Goal: Transaction & Acquisition: Subscribe to service/newsletter

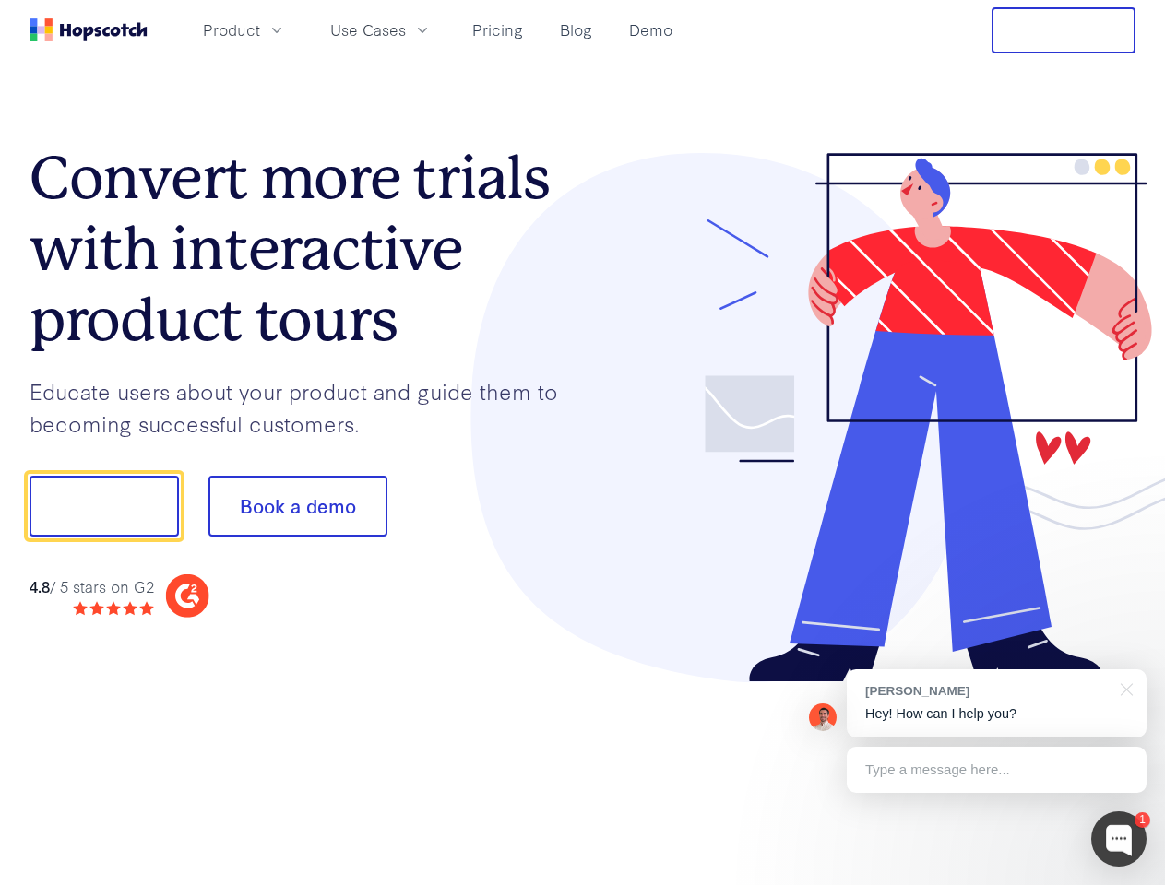
click at [583, 443] on div at bounding box center [859, 418] width 553 height 530
click at [260, 30] on span "Product" at bounding box center [231, 29] width 57 height 23
click at [406, 30] on span "Use Cases" at bounding box center [368, 29] width 76 height 23
click at [1063, 30] on button "Free Trial" at bounding box center [1063, 30] width 144 height 46
click at [103, 506] on button "Show me!" at bounding box center [104, 506] width 149 height 61
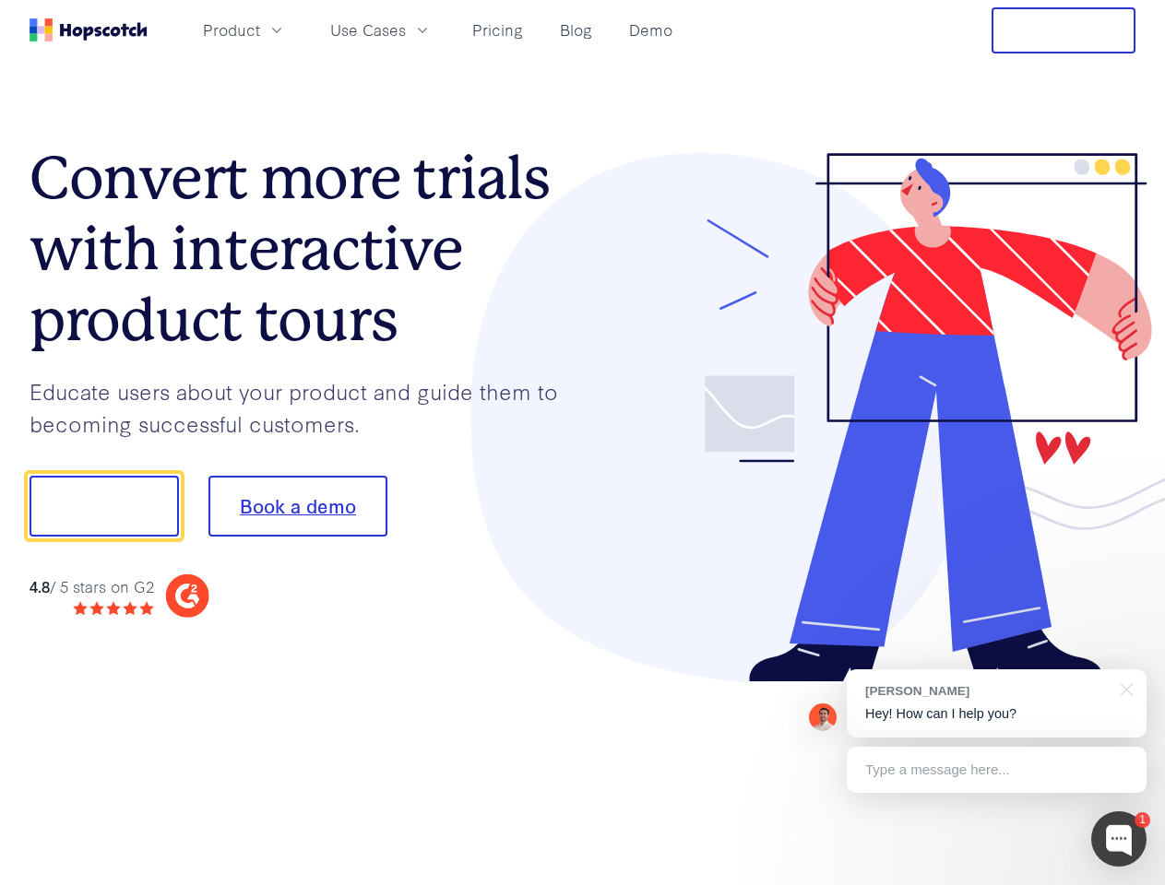
click at [297, 506] on button "Book a demo" at bounding box center [297, 506] width 179 height 61
click at [1119, 839] on div at bounding box center [1118, 839] width 55 height 55
click at [996, 704] on div "[PERSON_NAME] Hey! How can I help you?" at bounding box center [997, 704] width 300 height 68
click at [1123, 688] on div at bounding box center [1123, 689] width 46 height 38
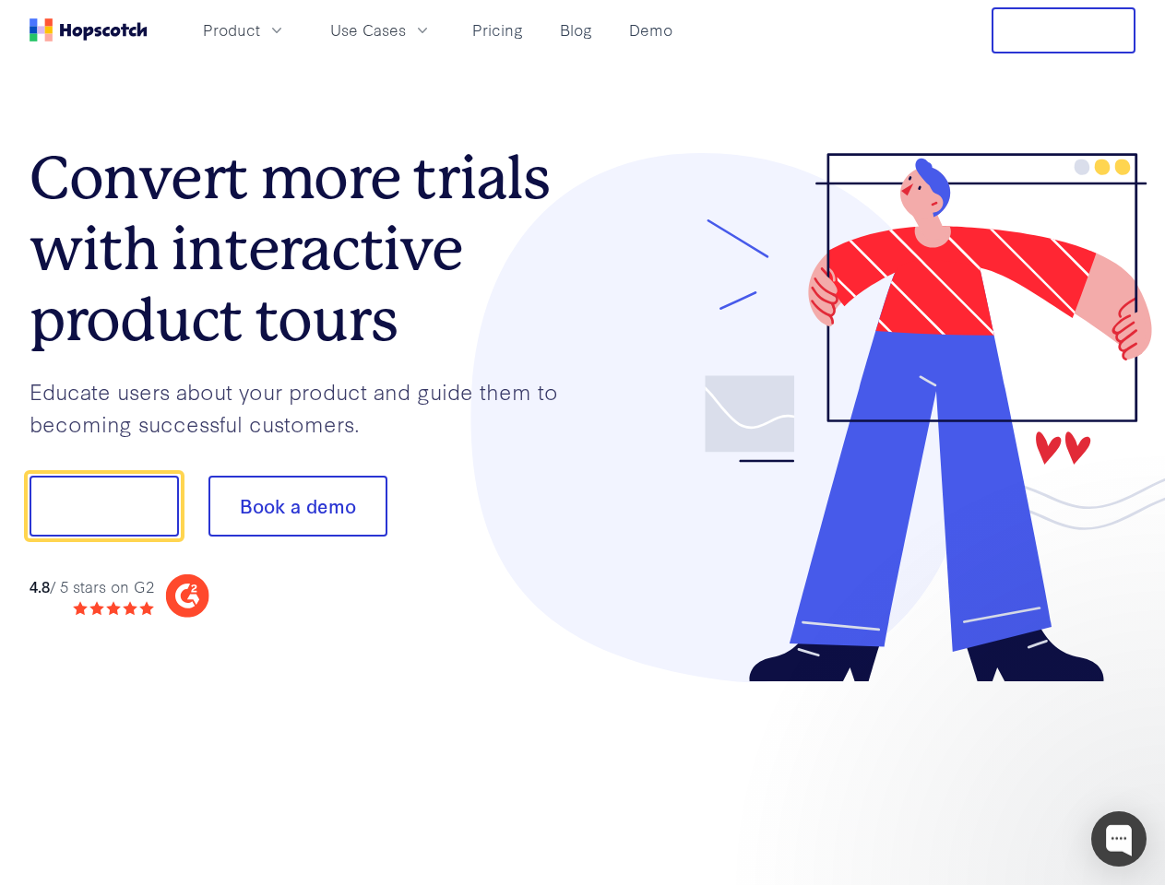
click at [996, 770] on div at bounding box center [974, 628] width 346 height 368
